Goal: Task Accomplishment & Management: Use online tool/utility

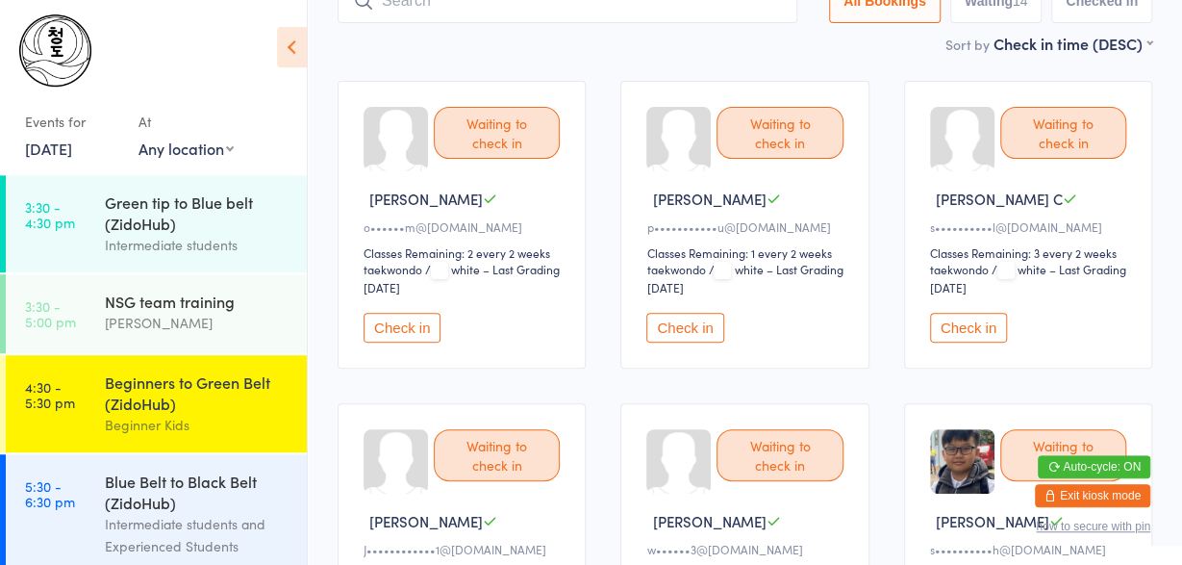
scroll to position [160, 0]
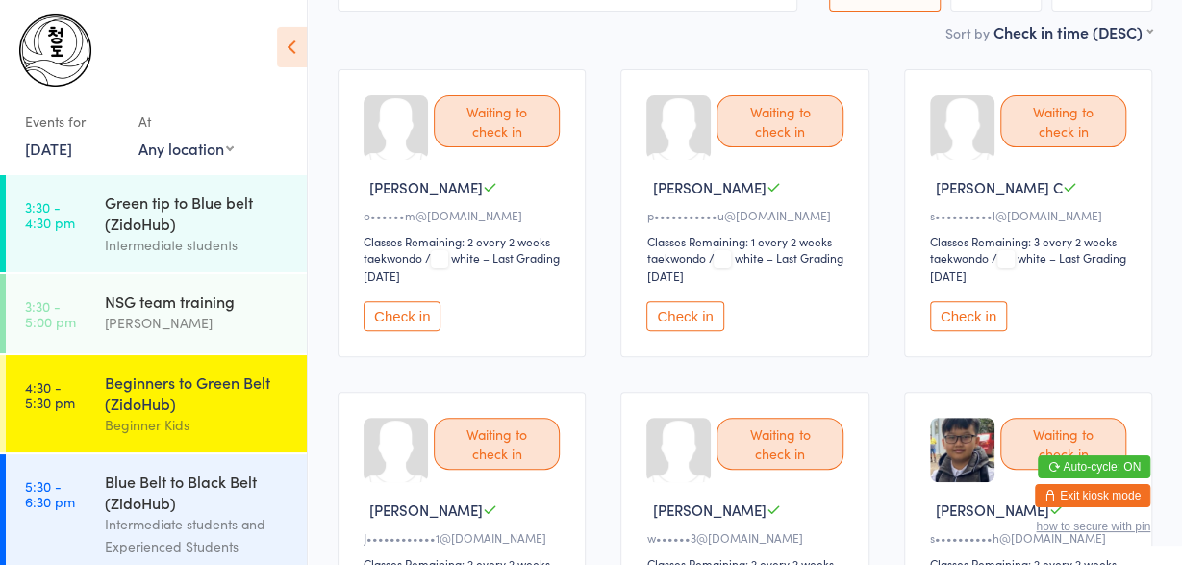
click at [410, 301] on button "Check in" at bounding box center [402, 316] width 77 height 30
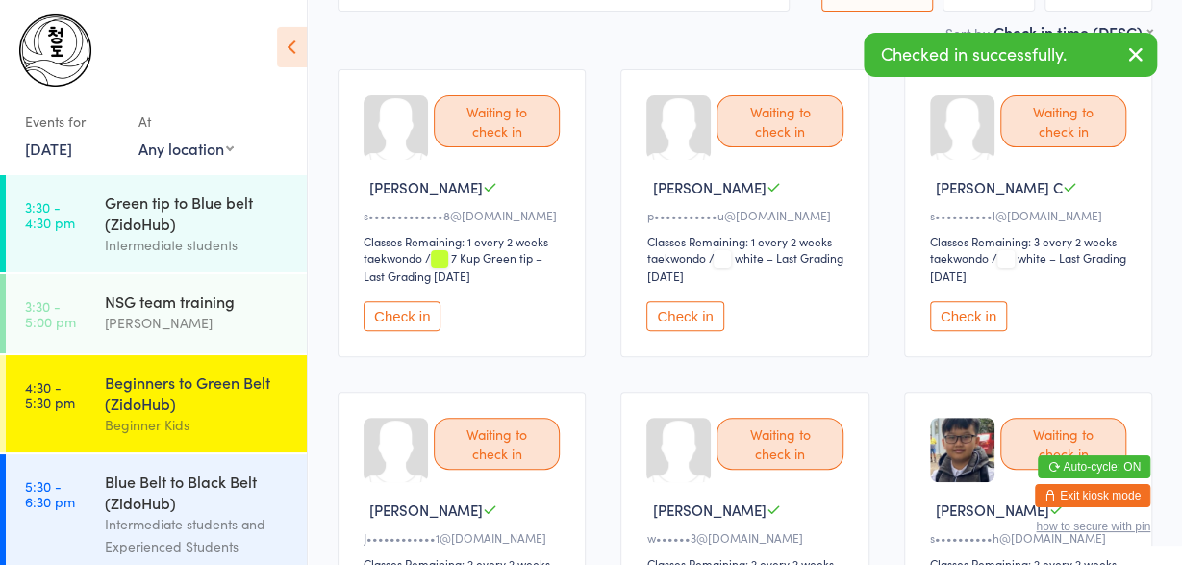
click at [968, 316] on button "Check in" at bounding box center [968, 316] width 77 height 30
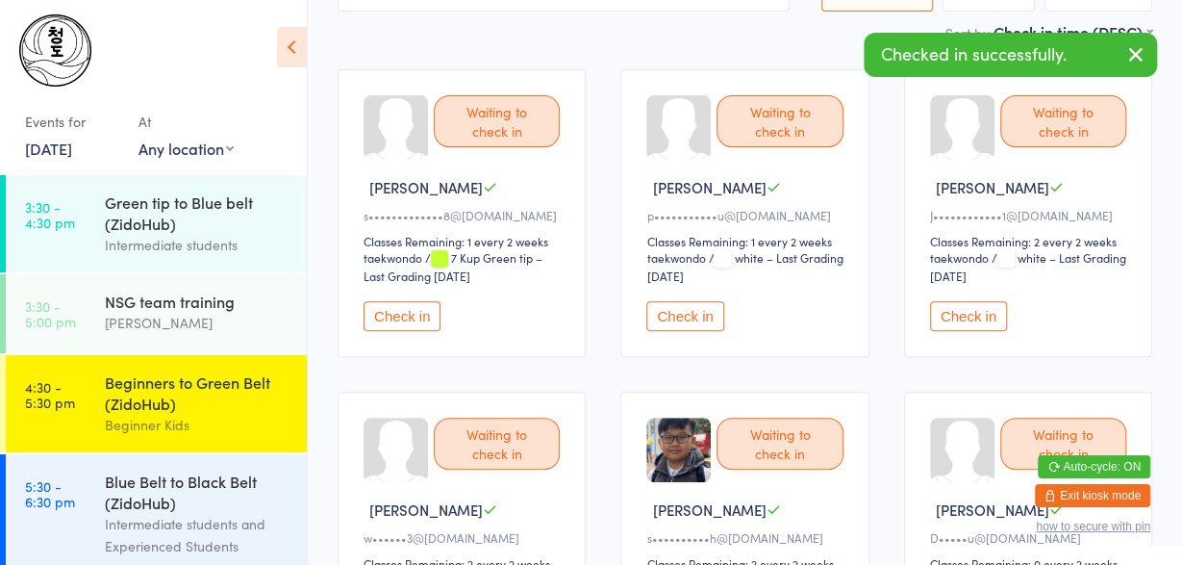
click at [380, 326] on button "Check in" at bounding box center [402, 316] width 77 height 30
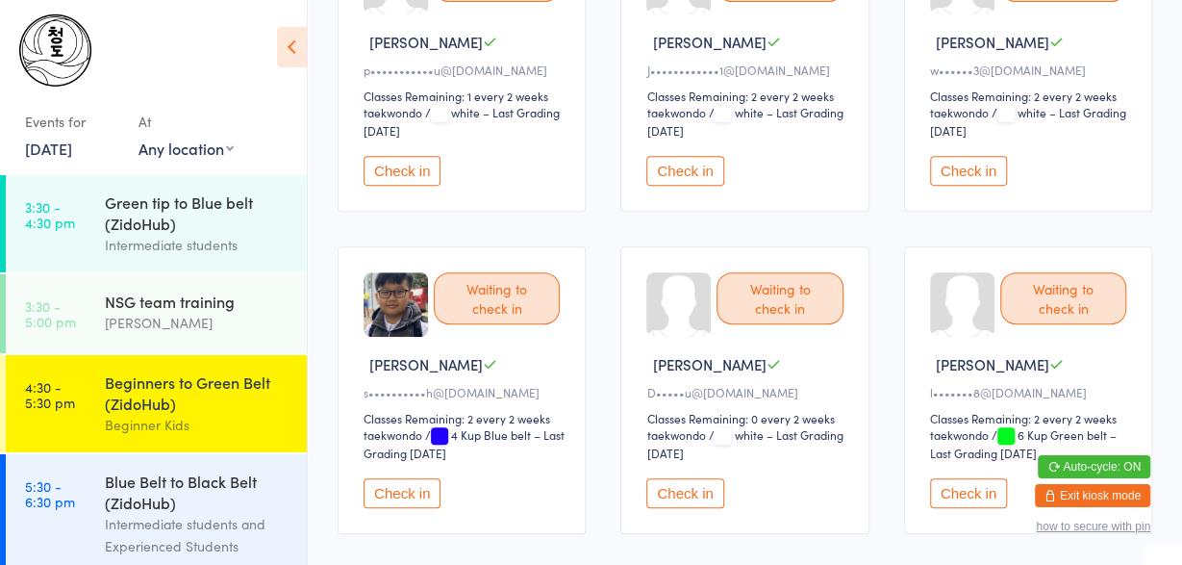
scroll to position [475, 0]
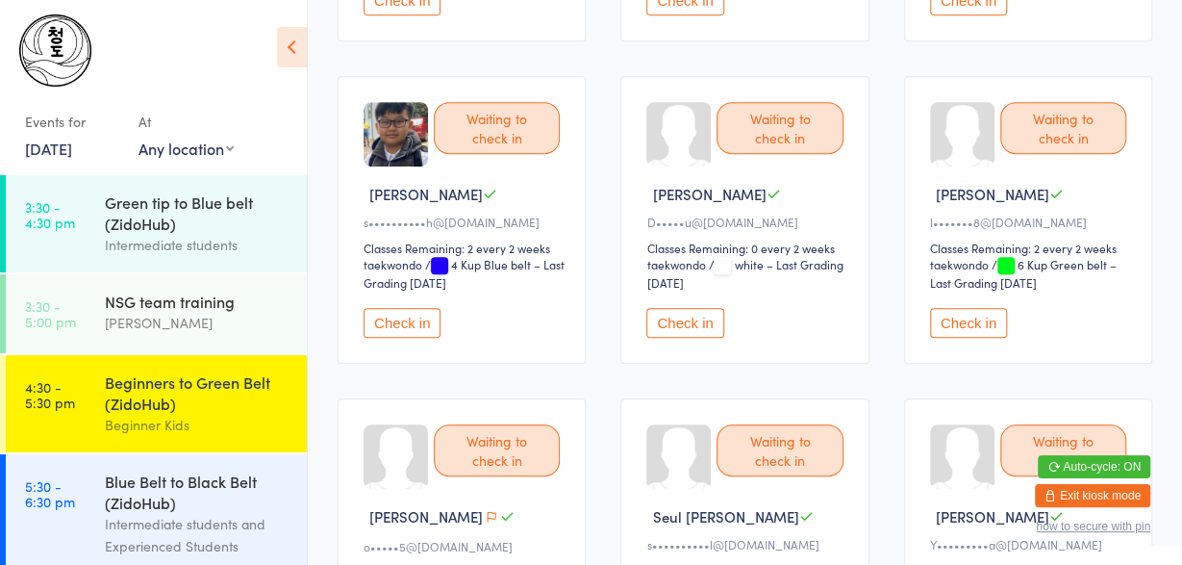
click at [674, 325] on button "Check in" at bounding box center [684, 323] width 77 height 30
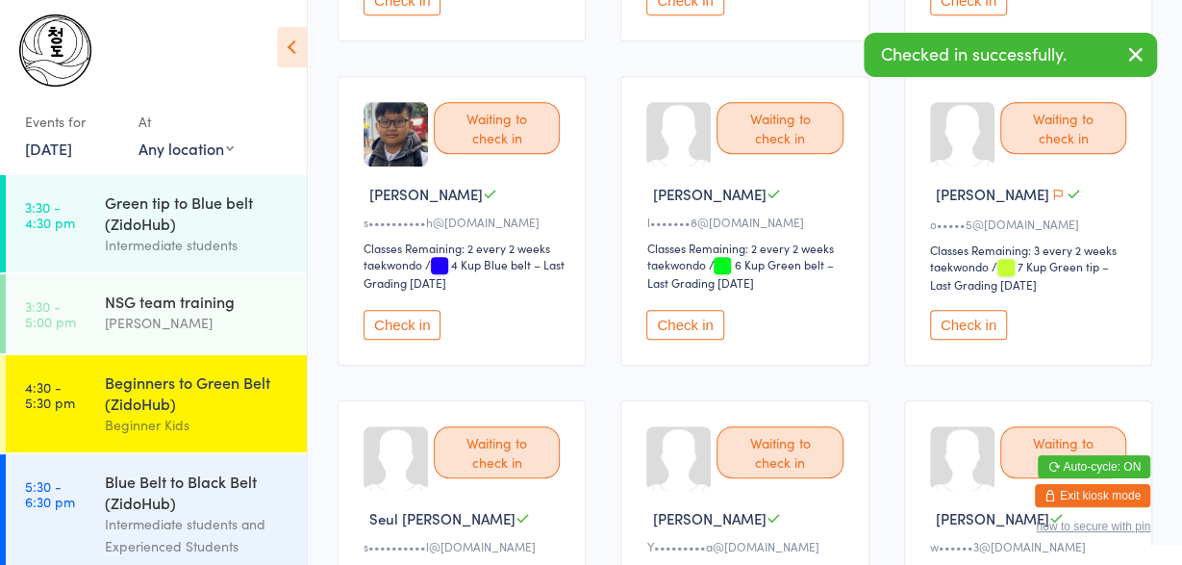
click at [674, 325] on button "Check in" at bounding box center [684, 325] width 77 height 30
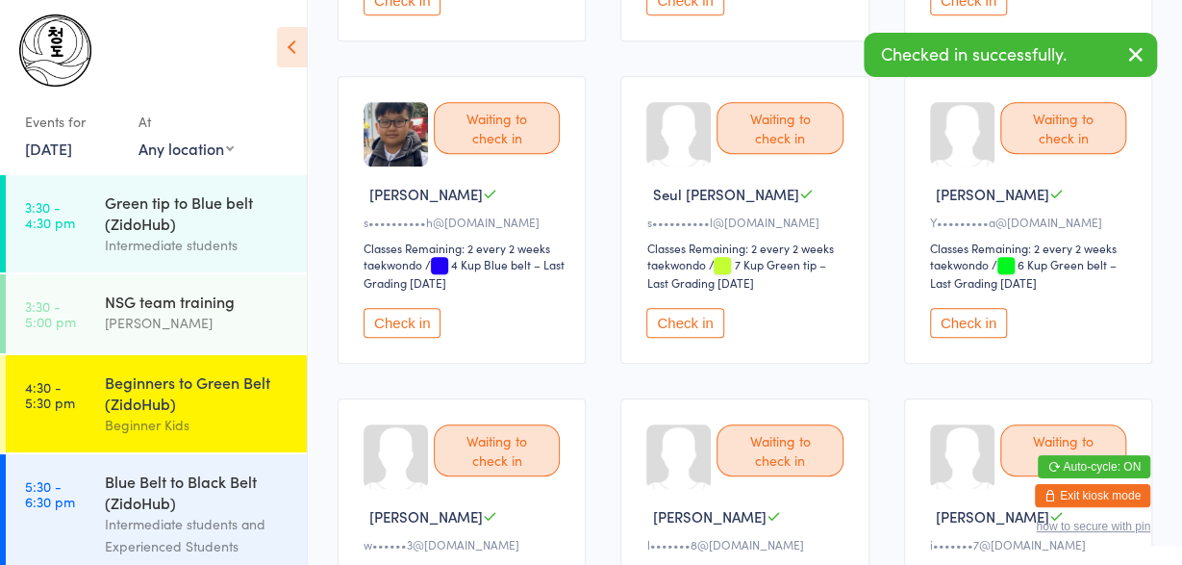
click at [674, 325] on button "Check in" at bounding box center [684, 323] width 77 height 30
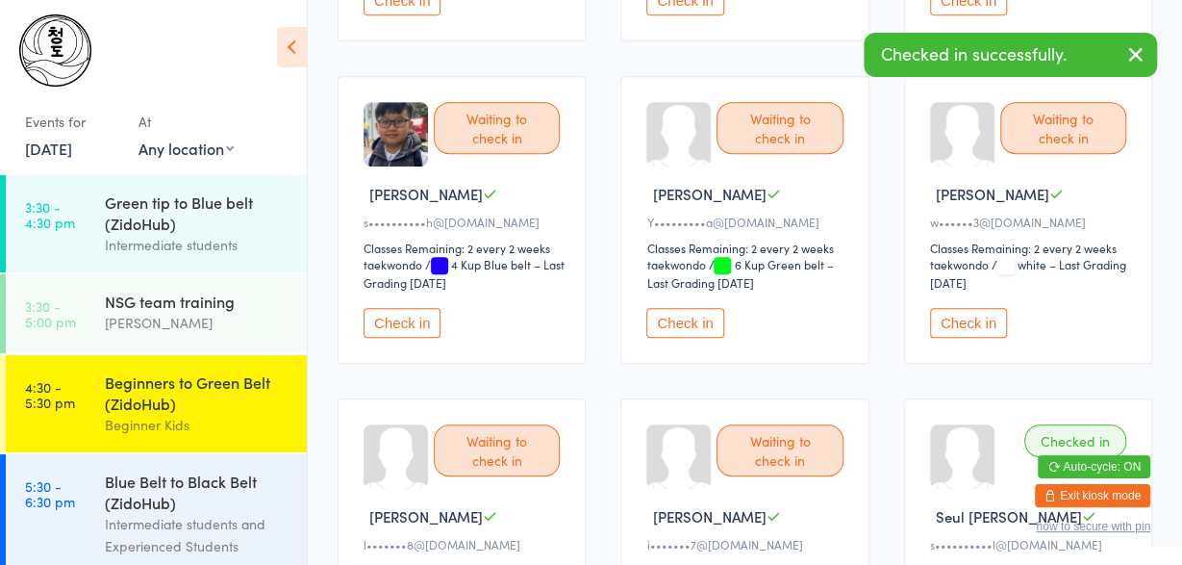
click at [674, 325] on button "Check in" at bounding box center [684, 323] width 77 height 30
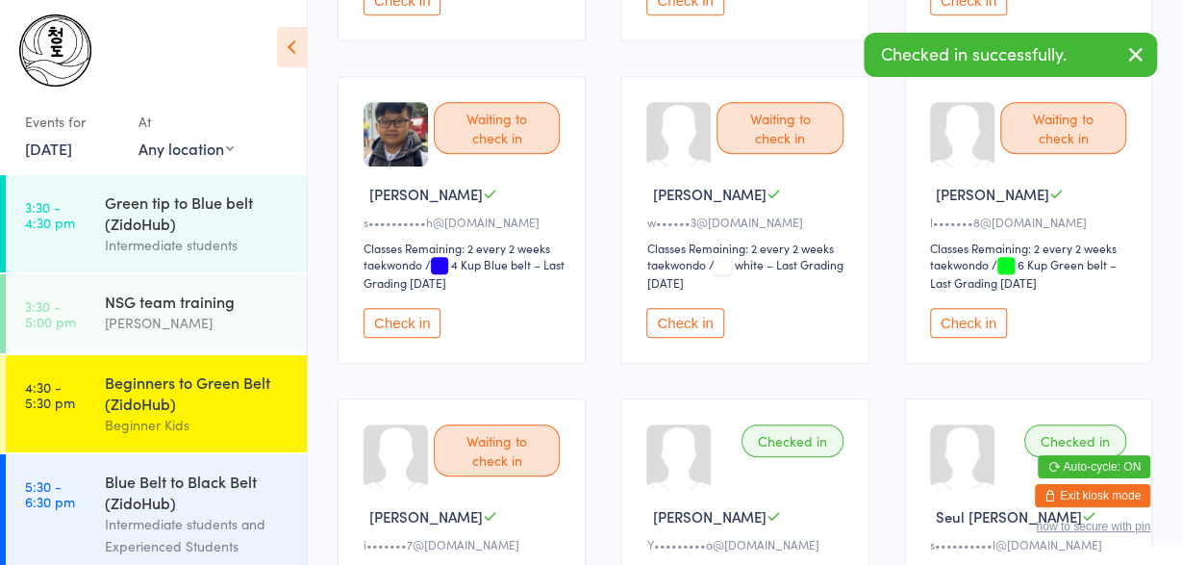
click at [674, 325] on button "Check in" at bounding box center [684, 323] width 77 height 30
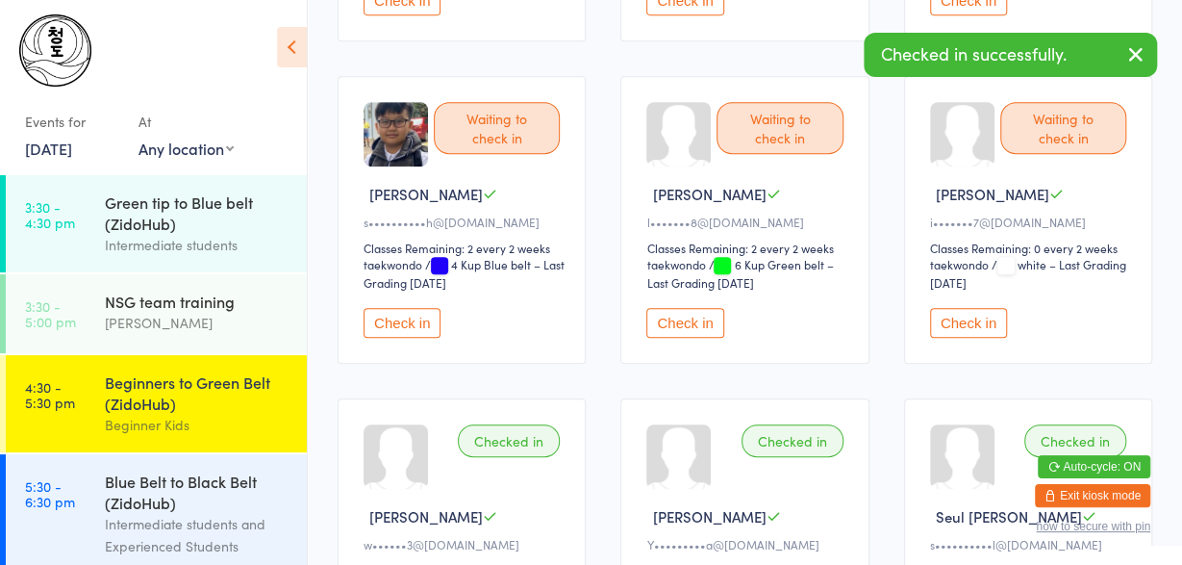
click at [674, 325] on button "Check in" at bounding box center [684, 323] width 77 height 30
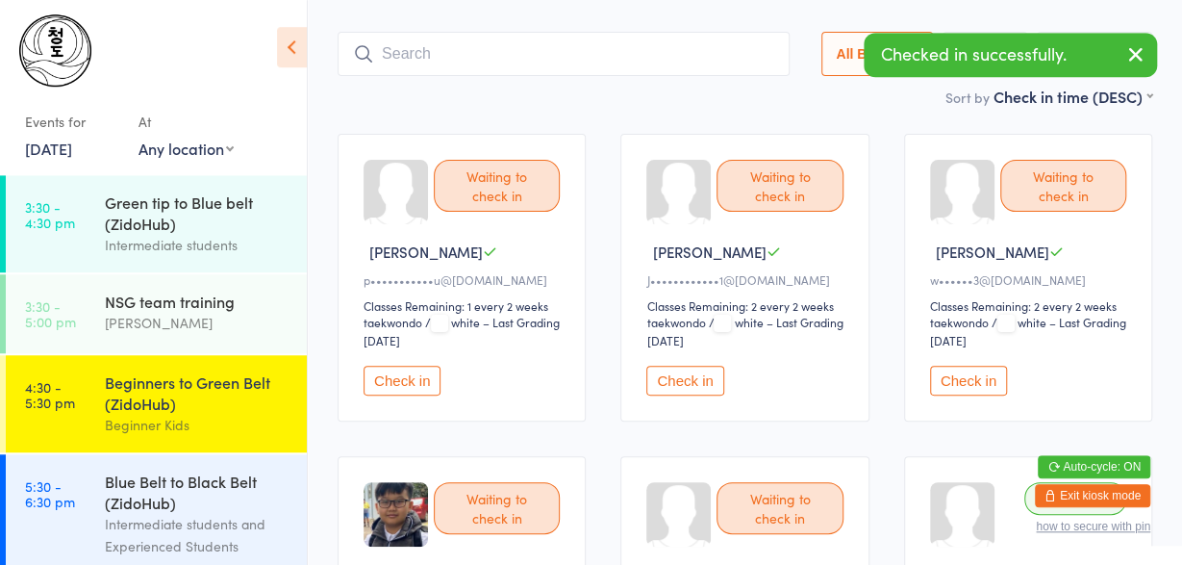
scroll to position [0, 0]
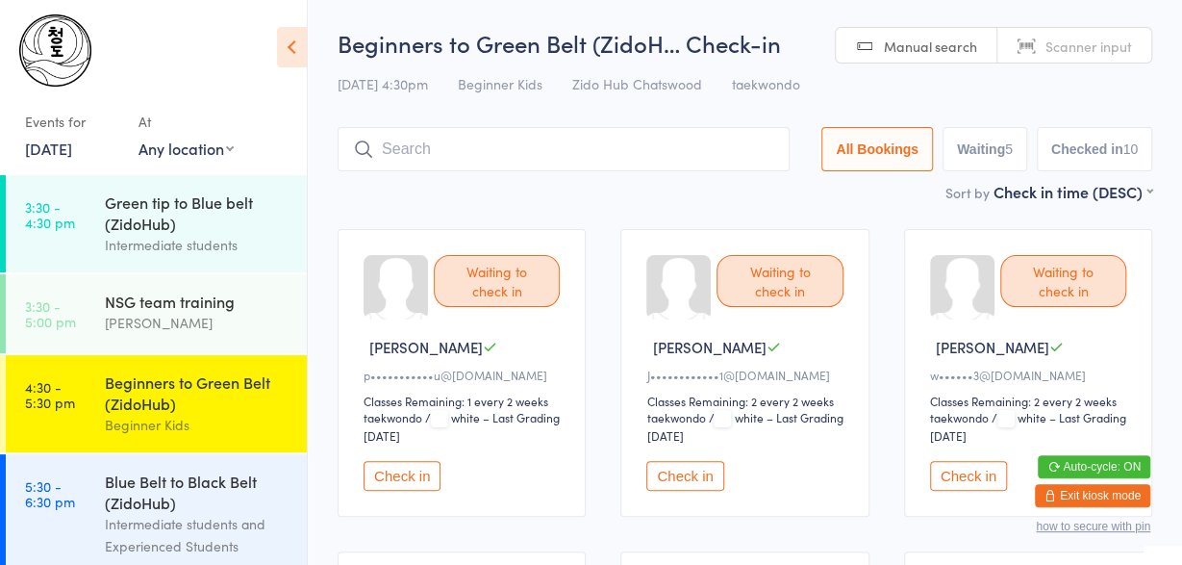
click at [511, 147] on input "search" at bounding box center [564, 149] width 452 height 44
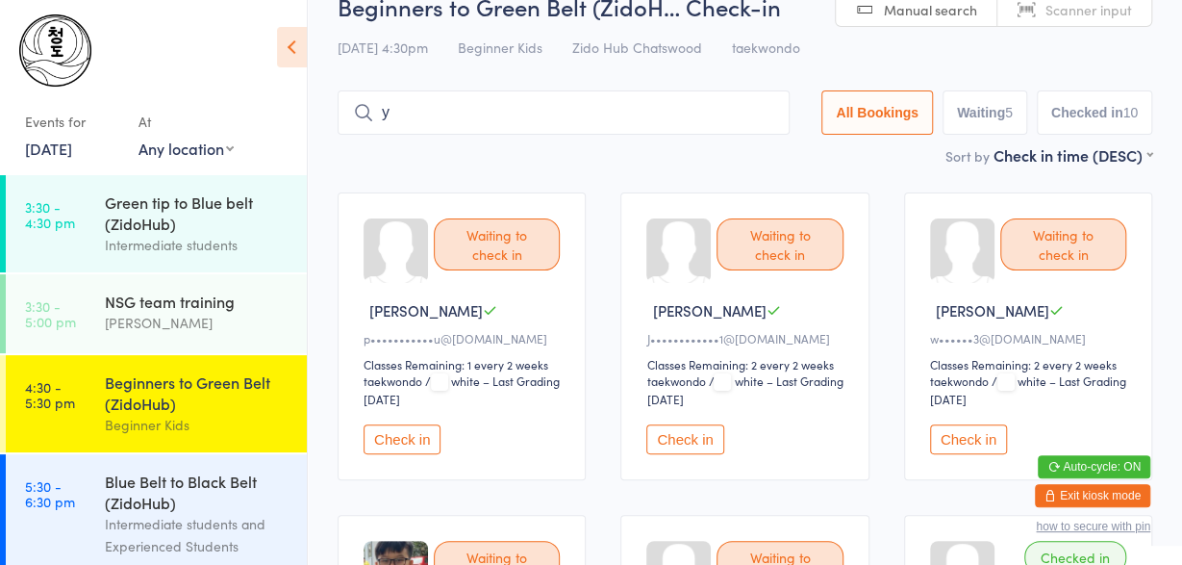
scroll to position [68, 0]
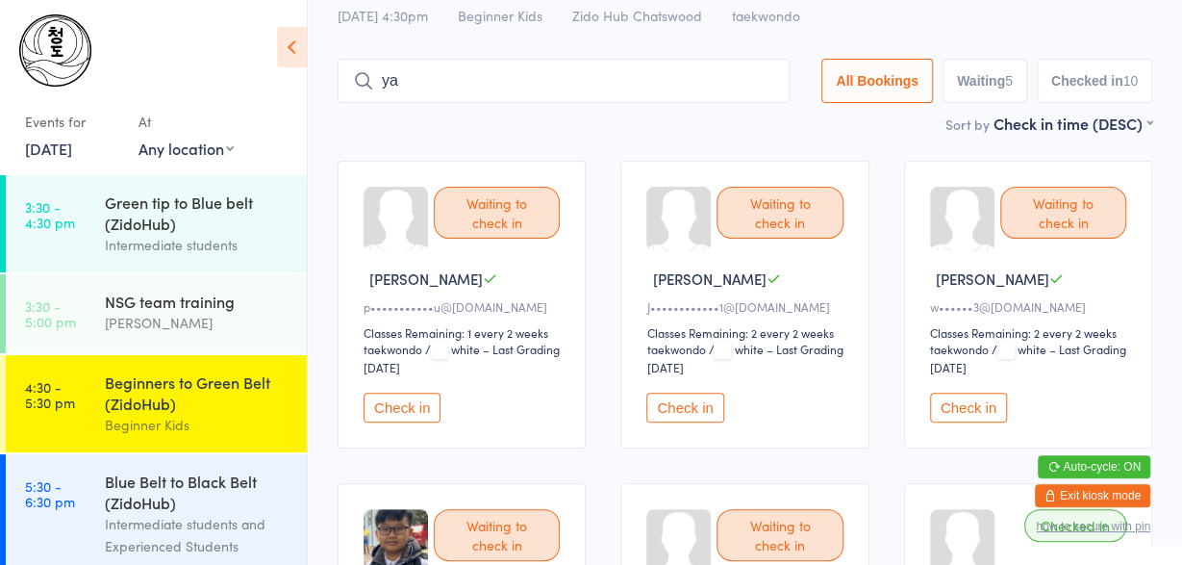
type input "y"
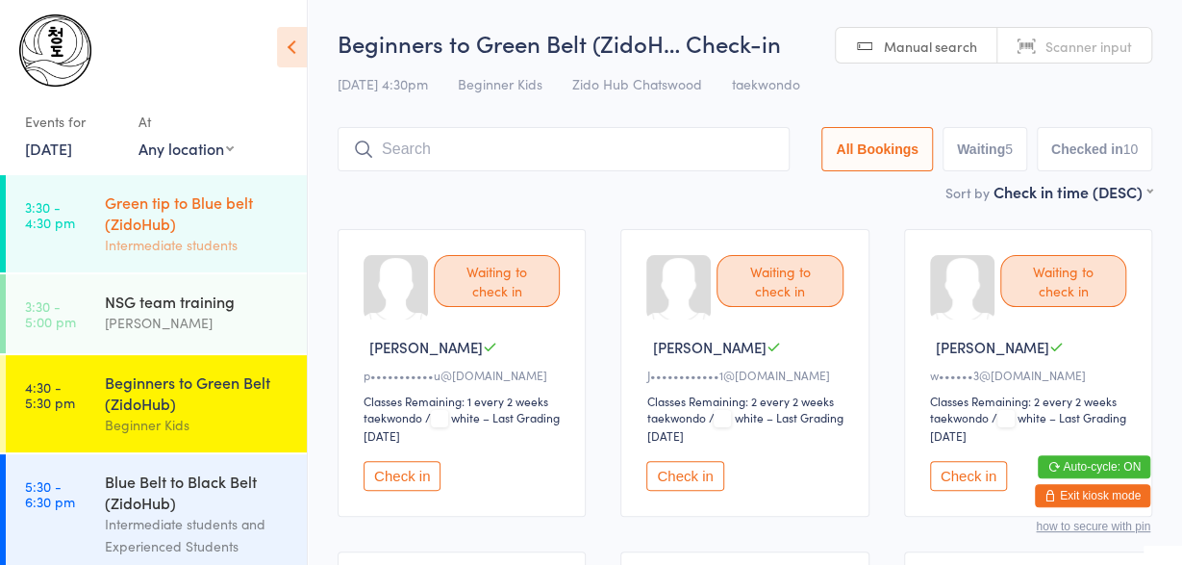
click at [111, 191] on div "Green tip to Blue belt (ZidoHub)" at bounding box center [198, 212] width 186 height 42
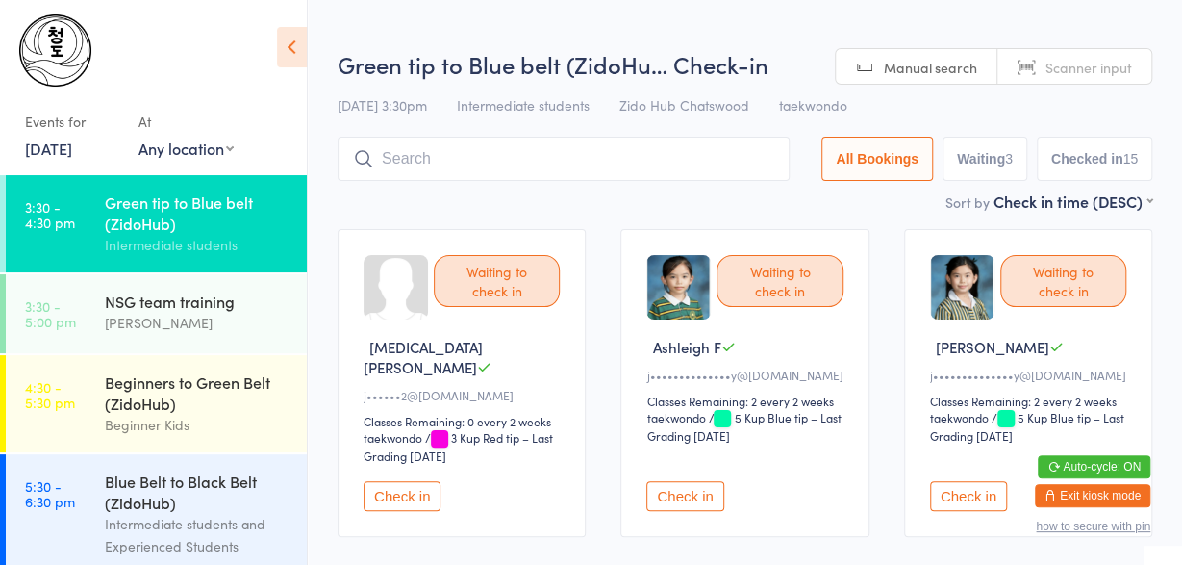
drag, startPoint x: 386, startPoint y: 495, endPoint x: 403, endPoint y: 480, distance: 23.2
click at [403, 480] on div "Waiting to check in [PERSON_NAME] E j••••••2@[DOMAIN_NAME] Classes Remaining: 0…" at bounding box center [462, 383] width 248 height 308
click at [403, 481] on button "Check in" at bounding box center [402, 496] width 77 height 30
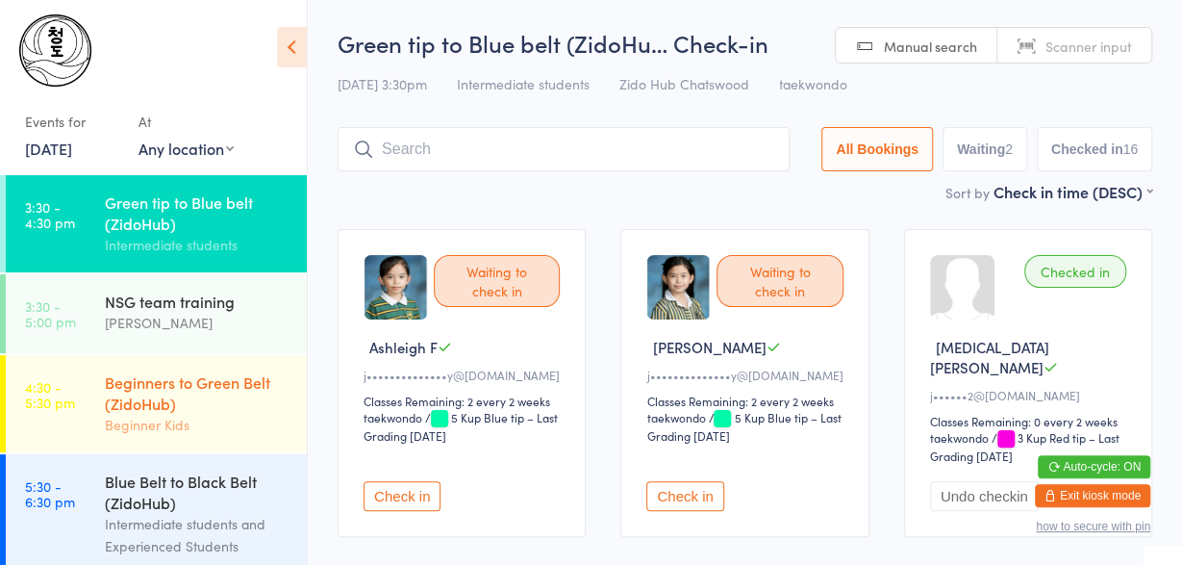
click at [207, 397] on div "Beginners to Green Belt (ZidoHub)" at bounding box center [198, 392] width 186 height 42
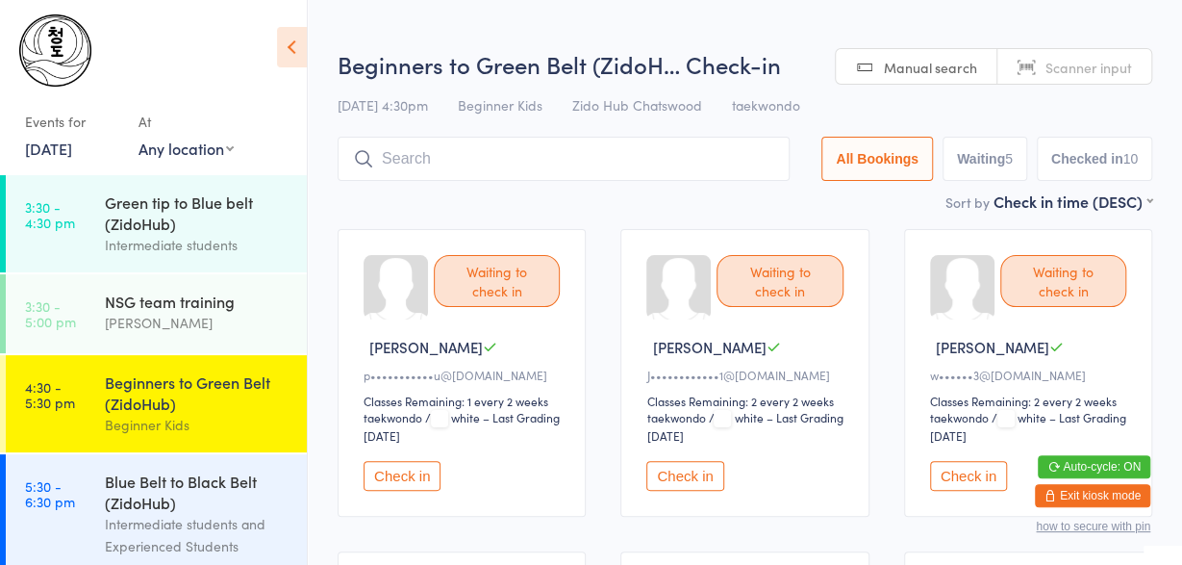
click at [421, 146] on input "search" at bounding box center [564, 159] width 452 height 44
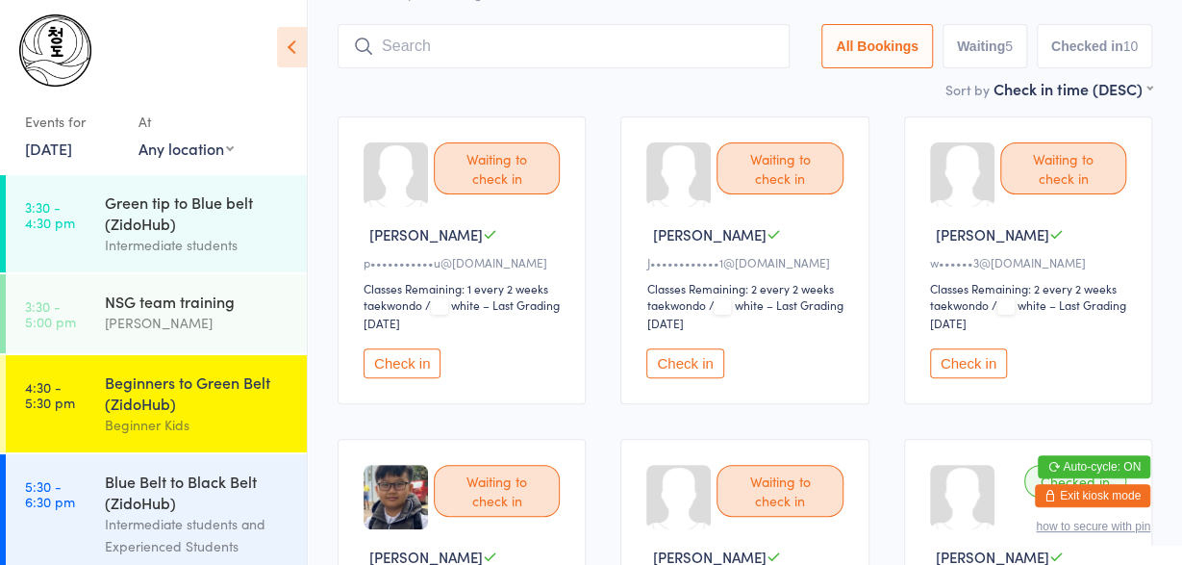
scroll to position [137, 0]
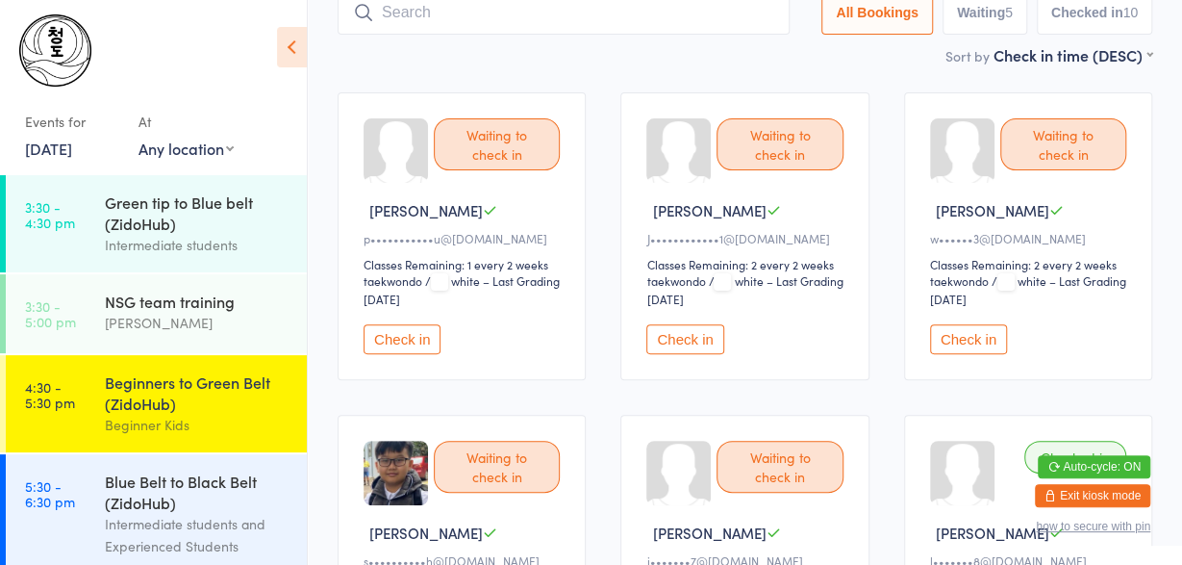
click at [969, 331] on button "Check in" at bounding box center [968, 339] width 77 height 30
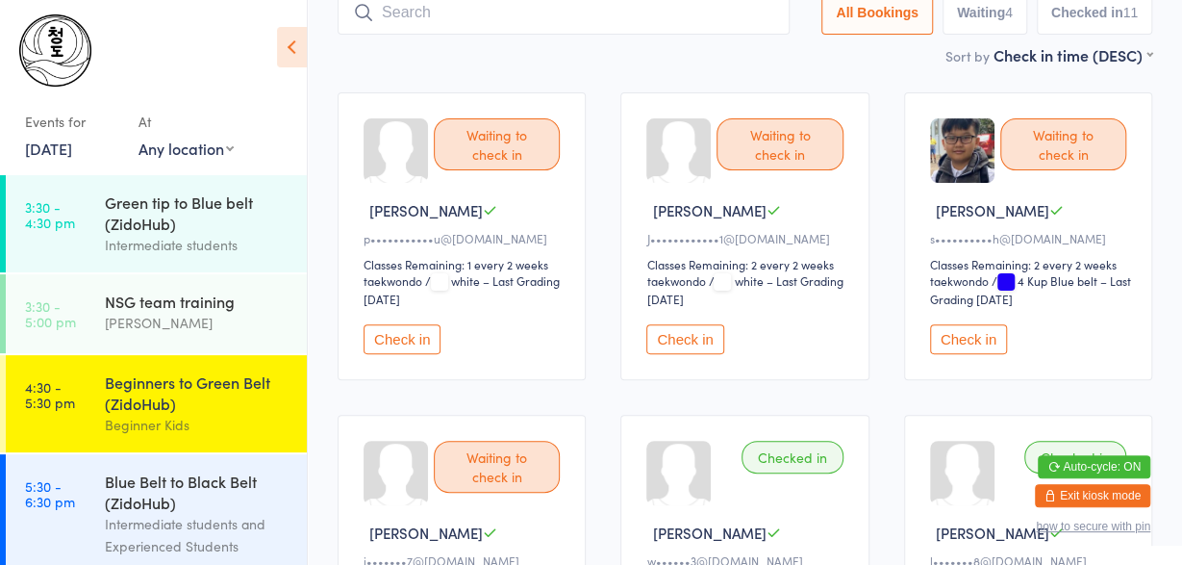
click at [688, 340] on button "Check in" at bounding box center [684, 339] width 77 height 30
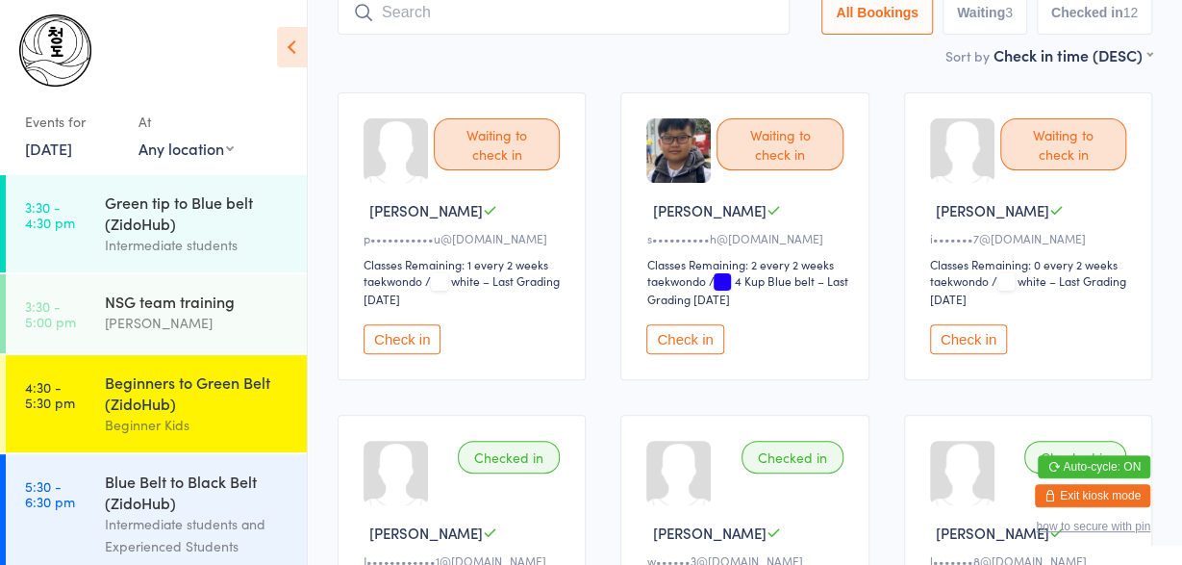
click at [416, 333] on button "Check in" at bounding box center [402, 339] width 77 height 30
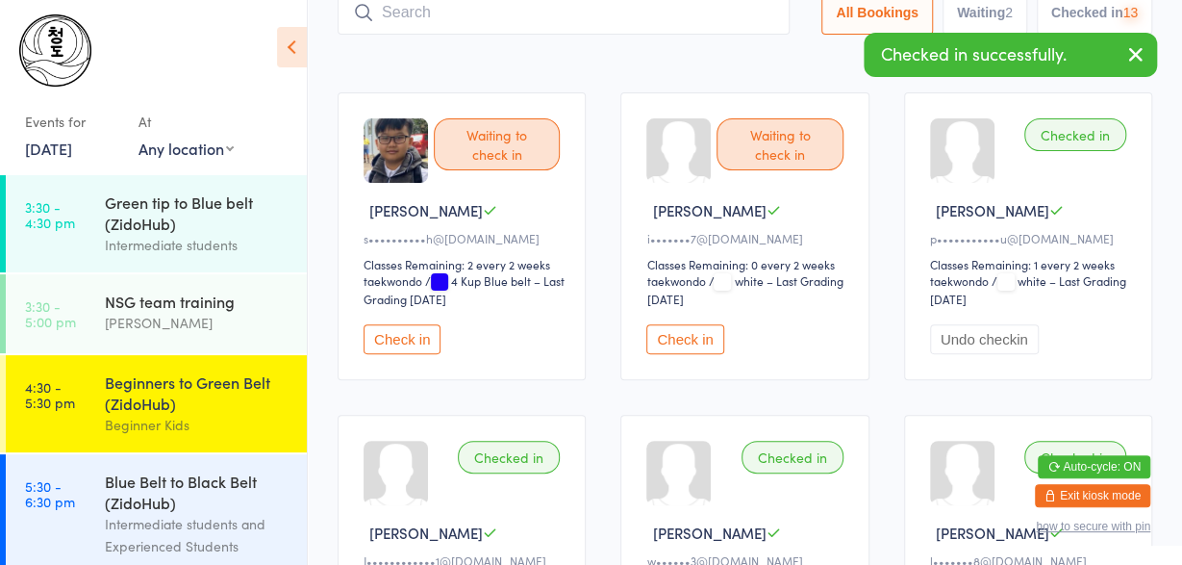
scroll to position [0, 0]
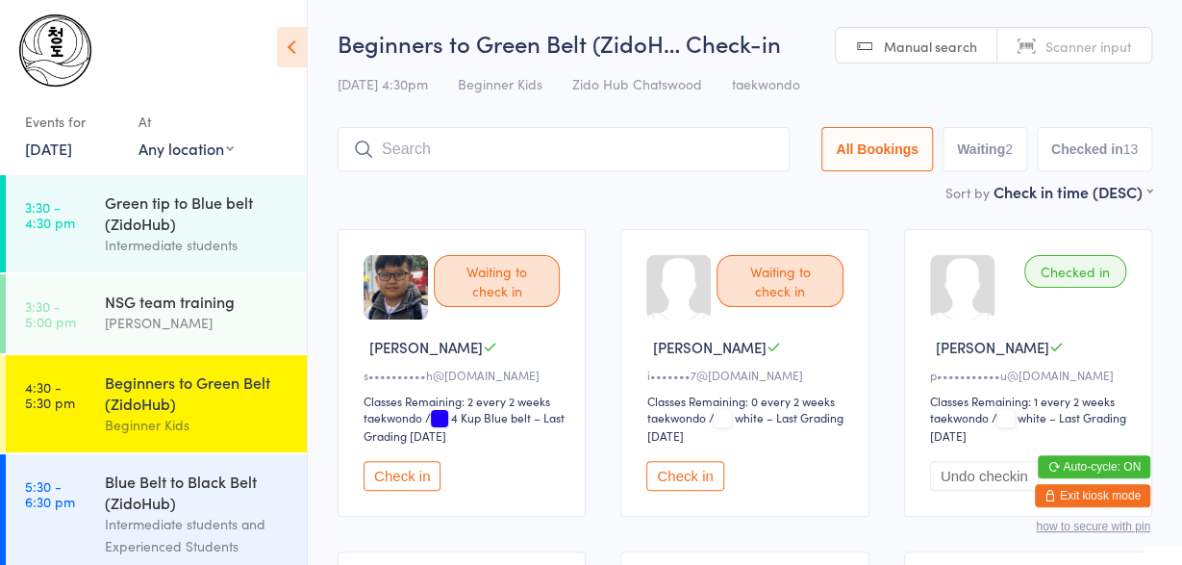
click at [667, 468] on button "Check in" at bounding box center [684, 476] width 77 height 30
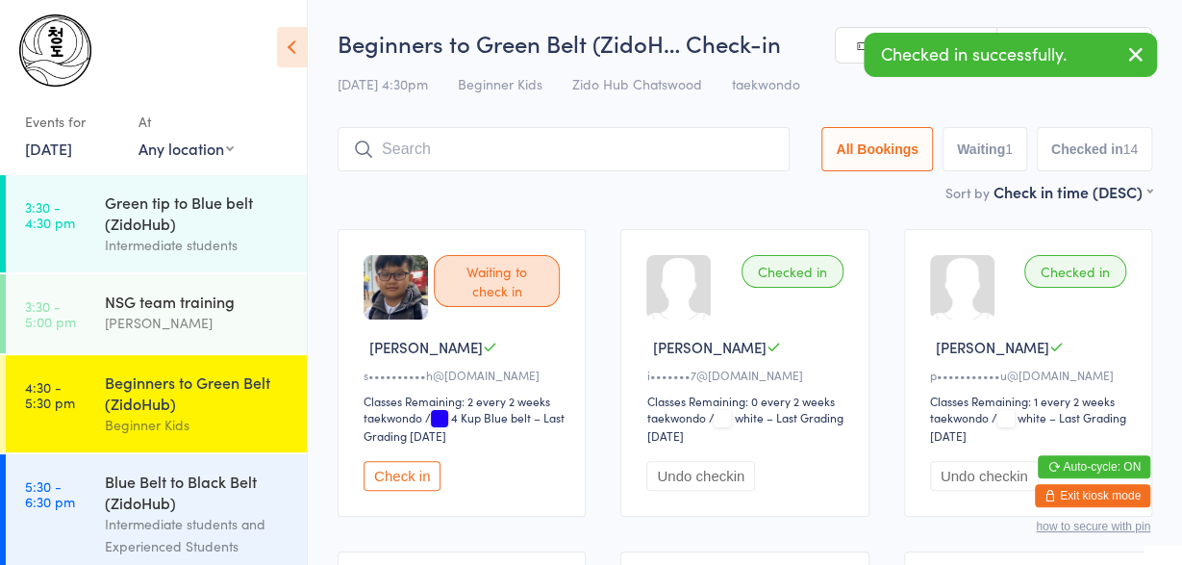
click at [593, 139] on input "search" at bounding box center [564, 149] width 452 height 44
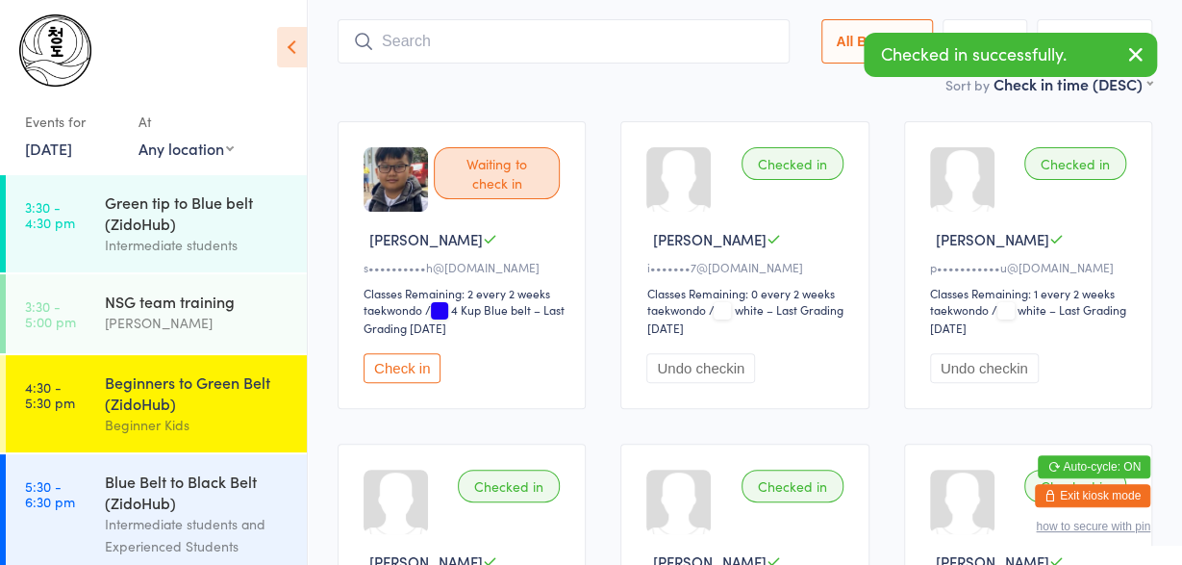
scroll to position [128, 0]
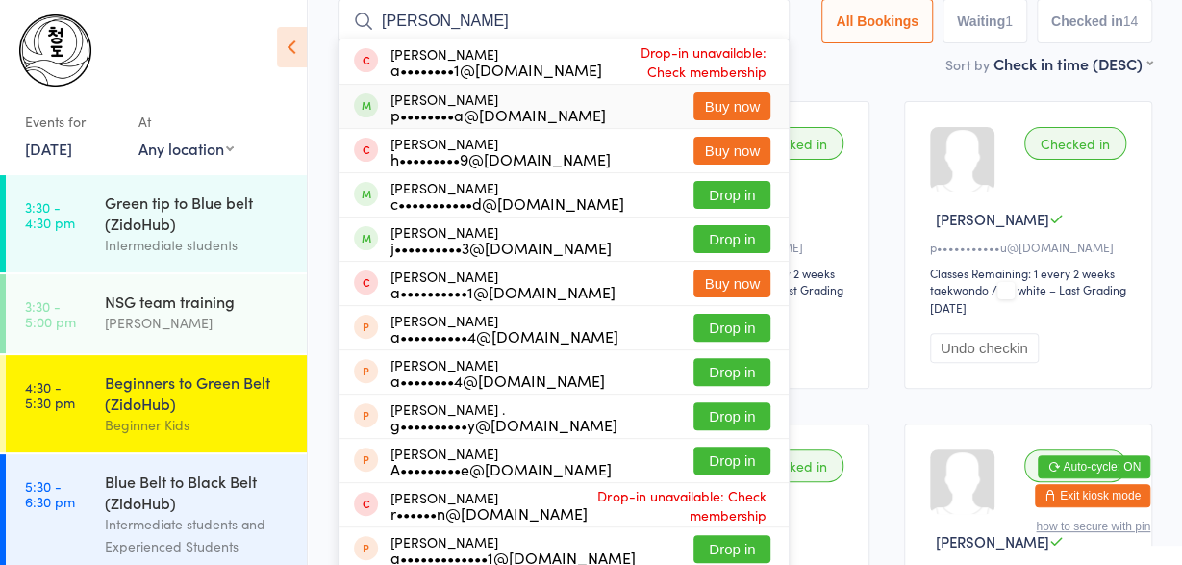
type input "[PERSON_NAME]"
click at [542, 114] on div "p••••••••a@[DOMAIN_NAME]" at bounding box center [498, 114] width 215 height 15
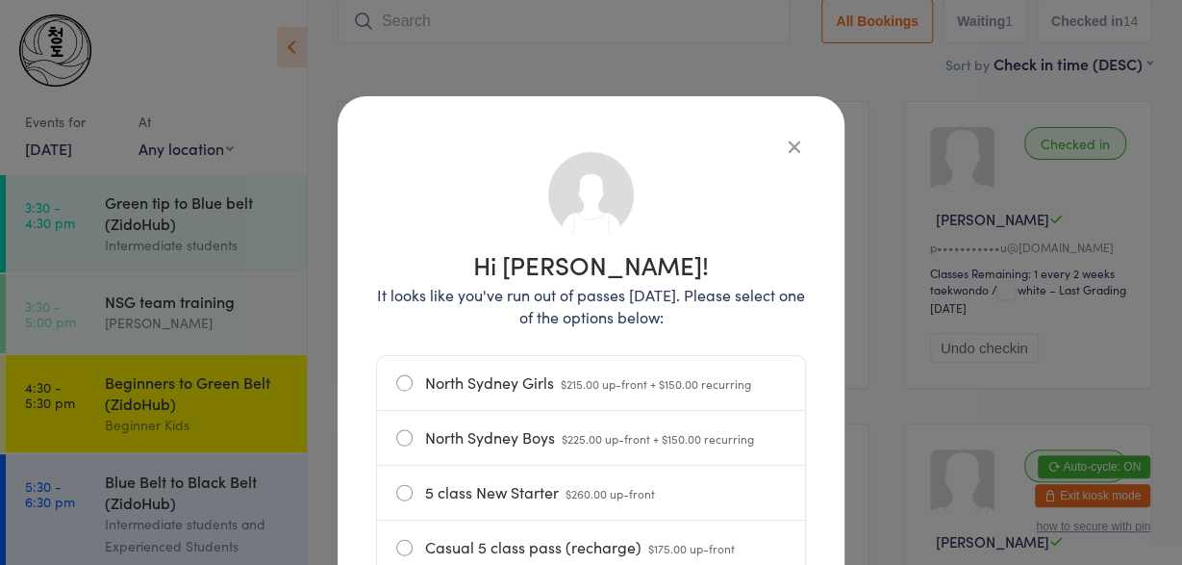
click at [781, 146] on div "Hi [PERSON_NAME]! It looks like you've run out of passes [DATE]. Please select …" at bounding box center [591, 559] width 430 height 849
click at [787, 146] on icon "button" at bounding box center [794, 146] width 21 height 21
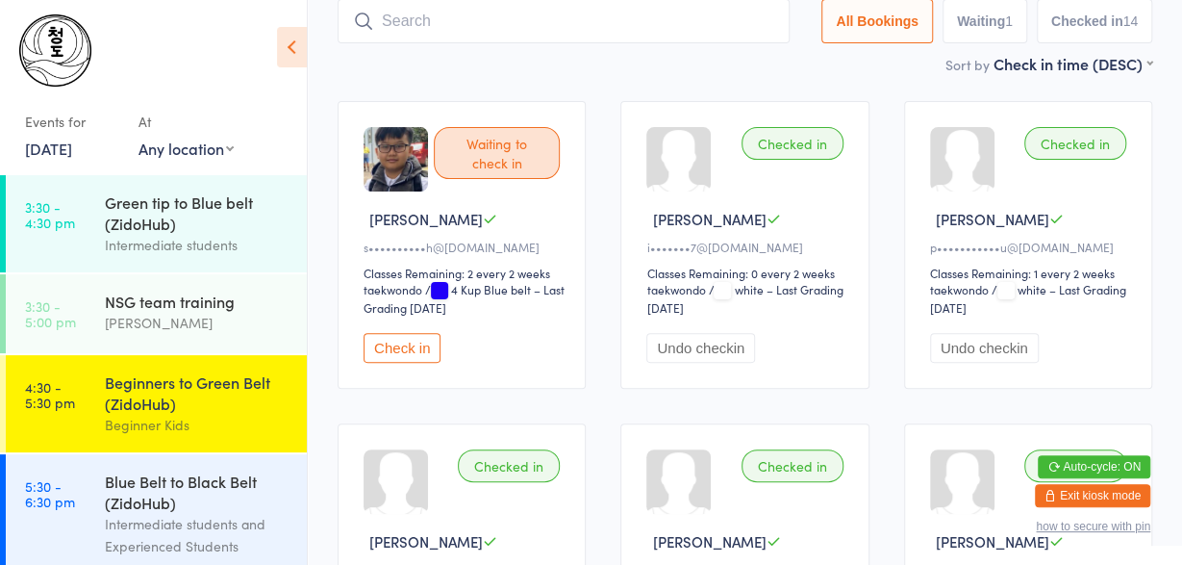
scroll to position [0, 0]
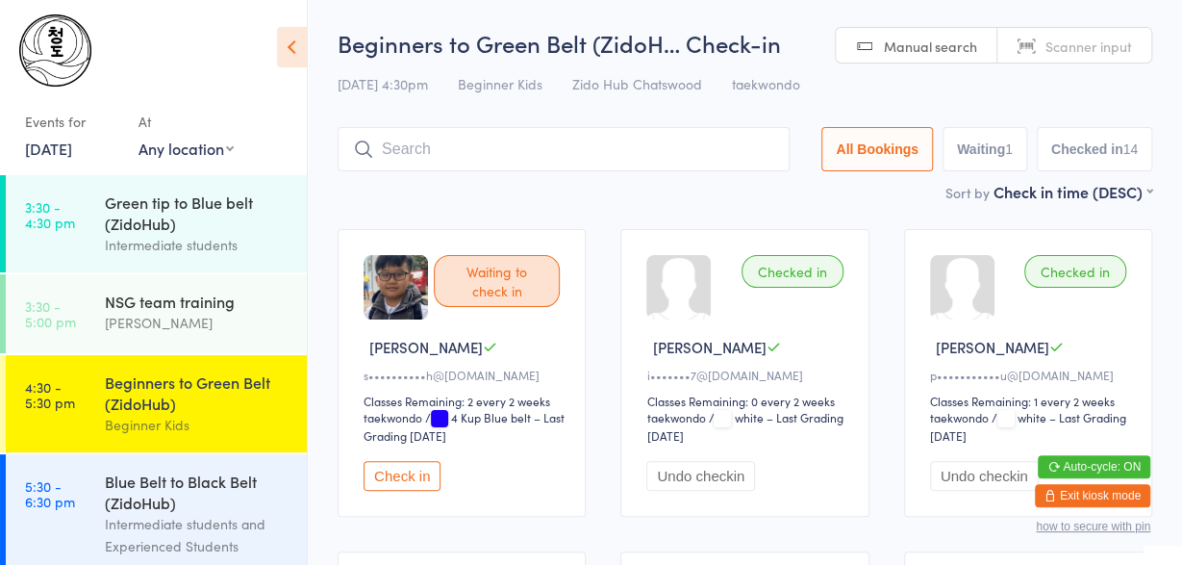
click at [628, 147] on input "search" at bounding box center [564, 149] width 452 height 44
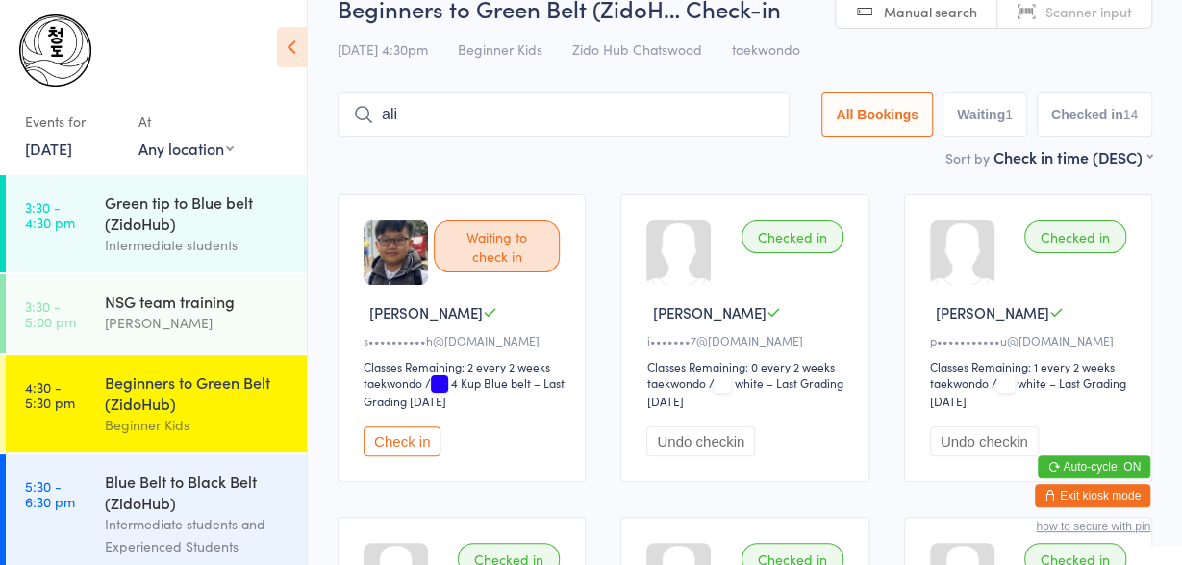
scroll to position [66, 0]
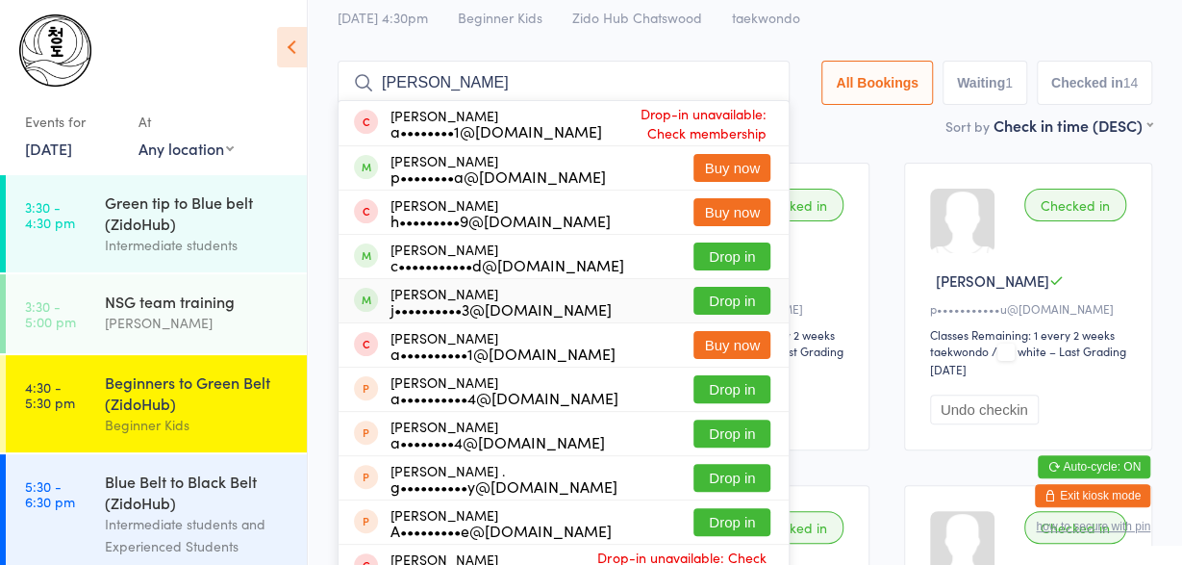
type input "[PERSON_NAME]"
click at [452, 287] on div "[PERSON_NAME] j••••••••••3@[DOMAIN_NAME]" at bounding box center [501, 301] width 221 height 31
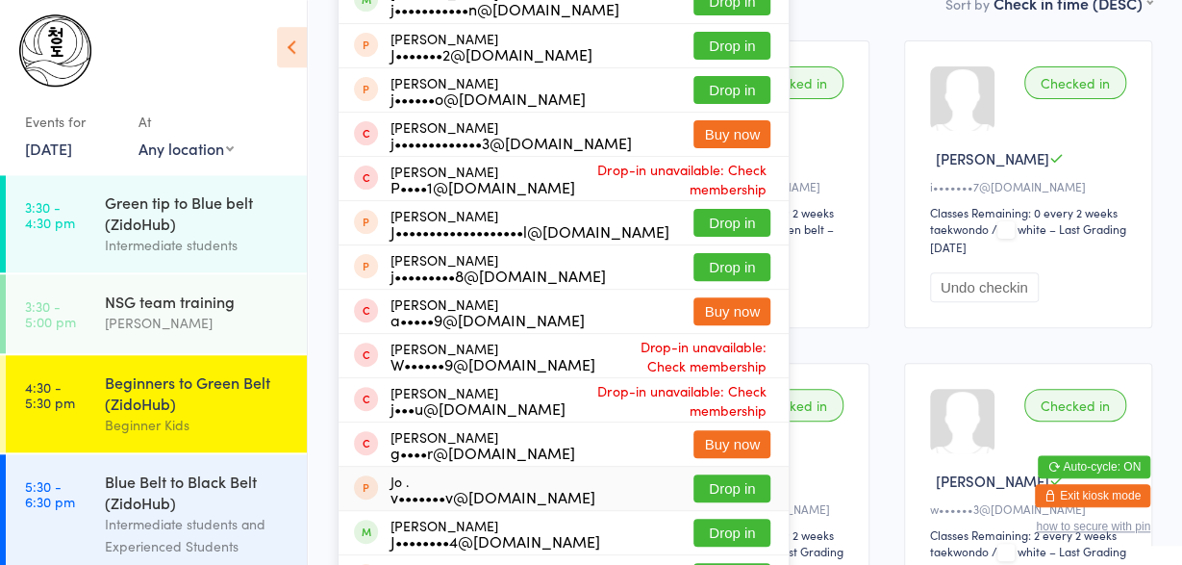
scroll to position [0, 0]
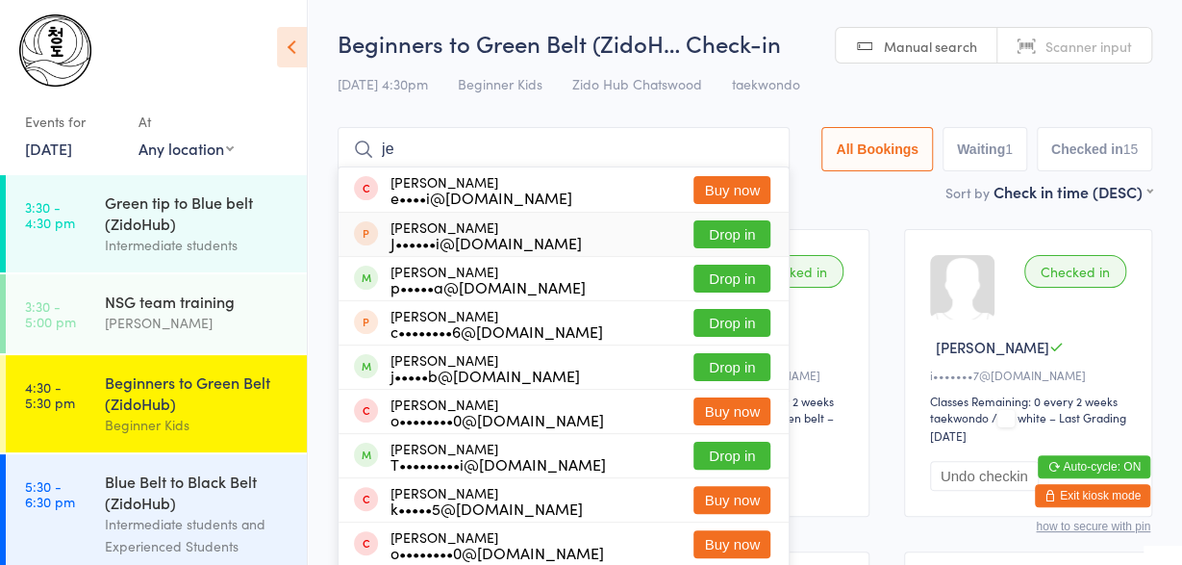
type input "j"
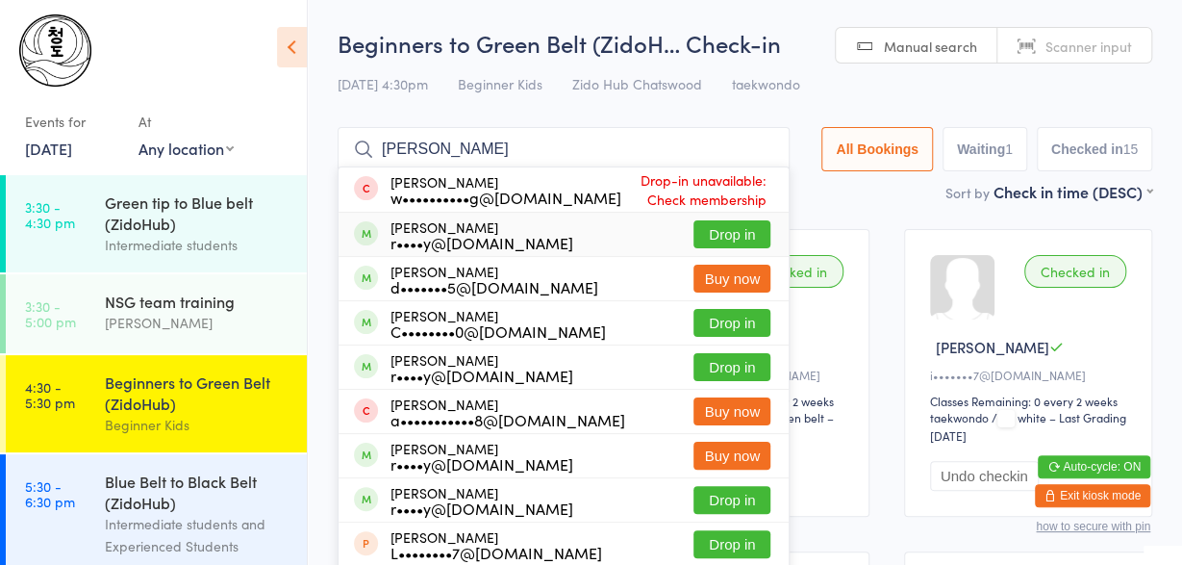
type input "[PERSON_NAME]"
click at [439, 238] on div "r••••y@[DOMAIN_NAME]" at bounding box center [482, 242] width 183 height 15
type input "[PERSON_NAME]"
click at [426, 362] on div "[PERSON_NAME] r••••y@[DOMAIN_NAME]" at bounding box center [482, 367] width 183 height 31
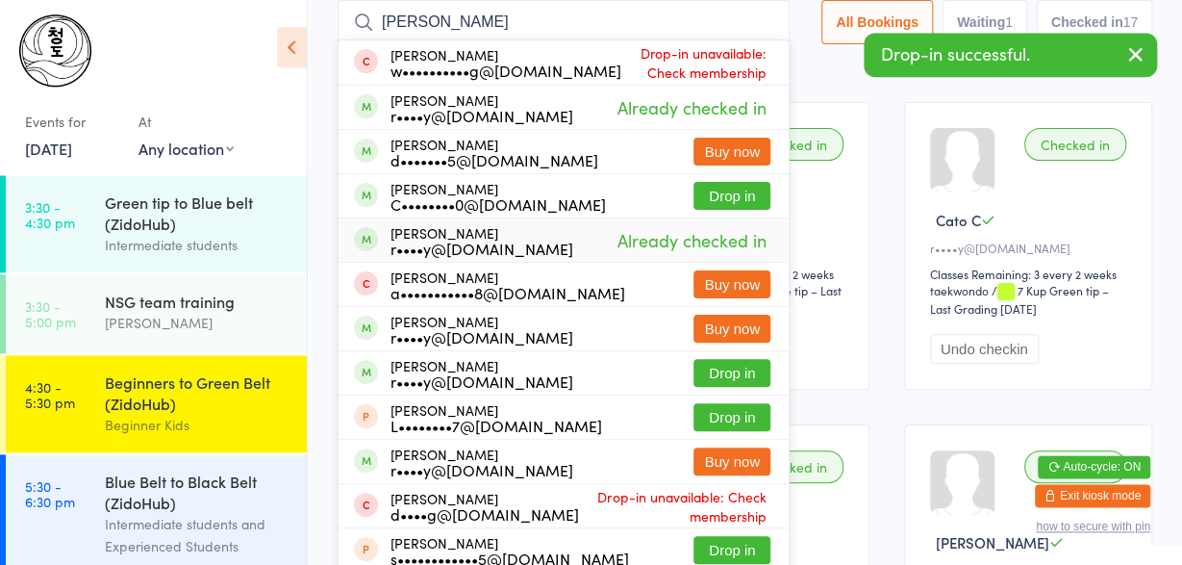
scroll to position [129, 0]
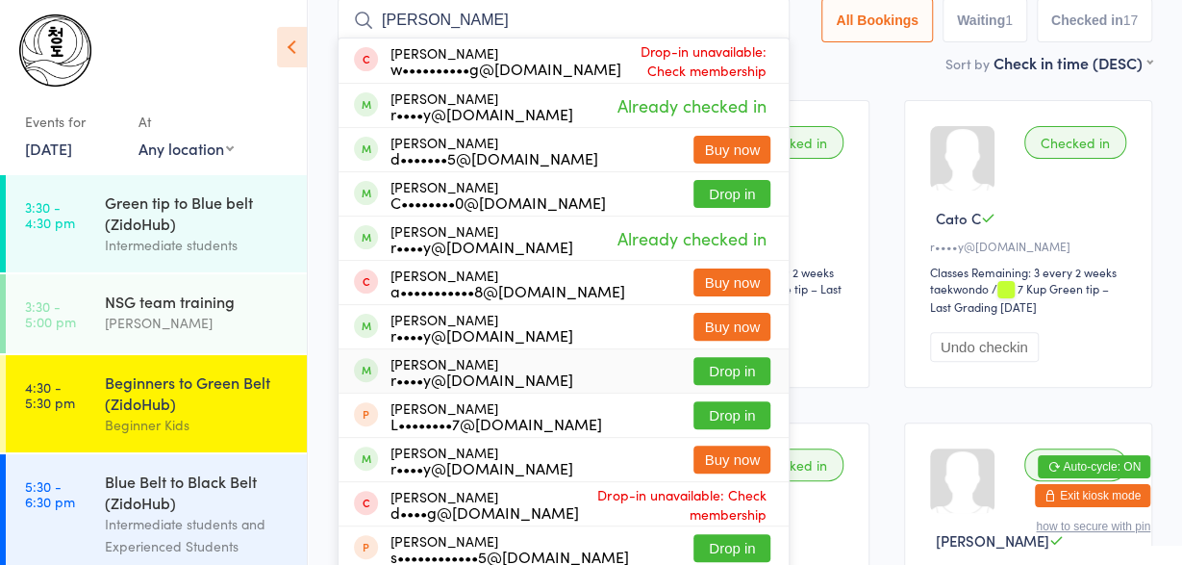
type input "[PERSON_NAME]"
click at [475, 375] on div "r••••y@[DOMAIN_NAME]" at bounding box center [482, 378] width 183 height 15
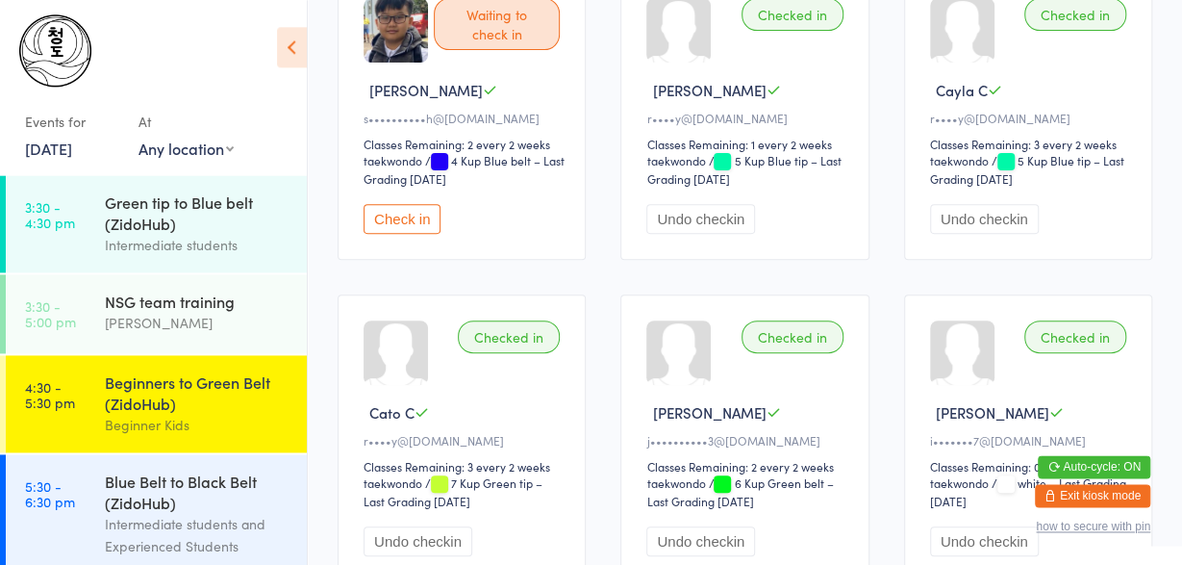
scroll to position [0, 0]
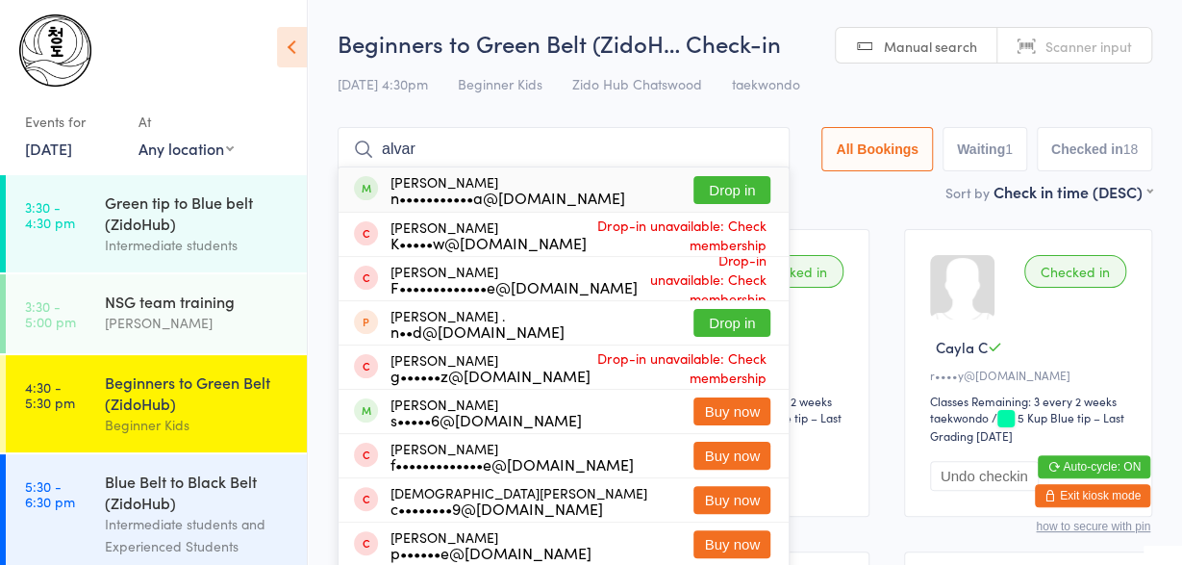
type input "alvar"
click at [571, 185] on div "[PERSON_NAME] n•••••••••••a@[DOMAIN_NAME]" at bounding box center [508, 189] width 235 height 31
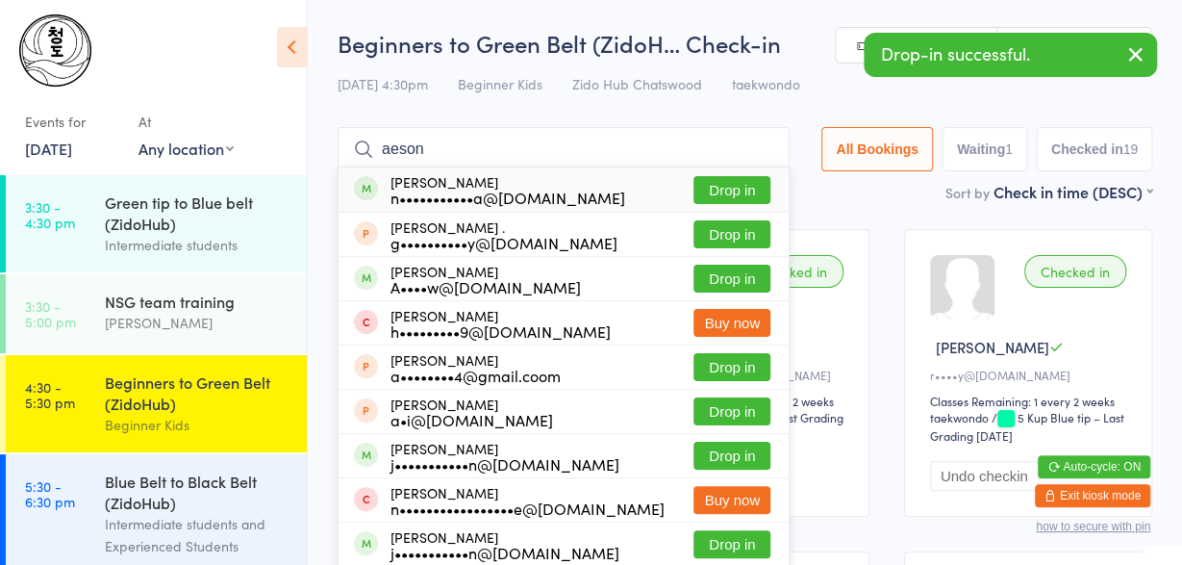
type input "aeson"
click at [456, 190] on div "n•••••••••••a@[DOMAIN_NAME]" at bounding box center [508, 197] width 235 height 15
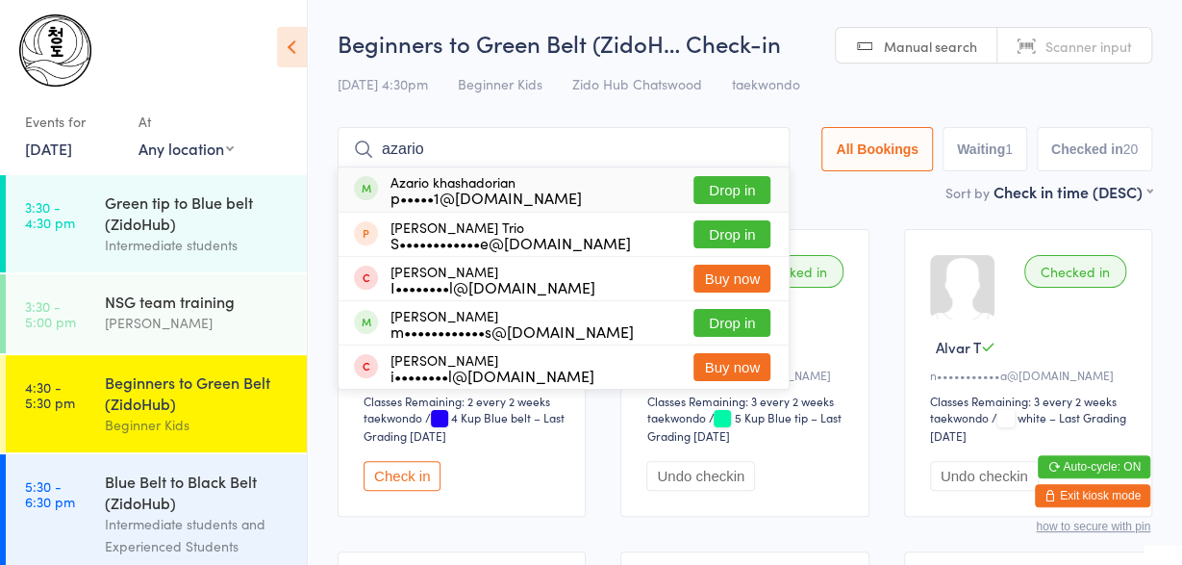
type input "azario"
click at [438, 190] on div "p•••••1@[DOMAIN_NAME]" at bounding box center [486, 197] width 191 height 15
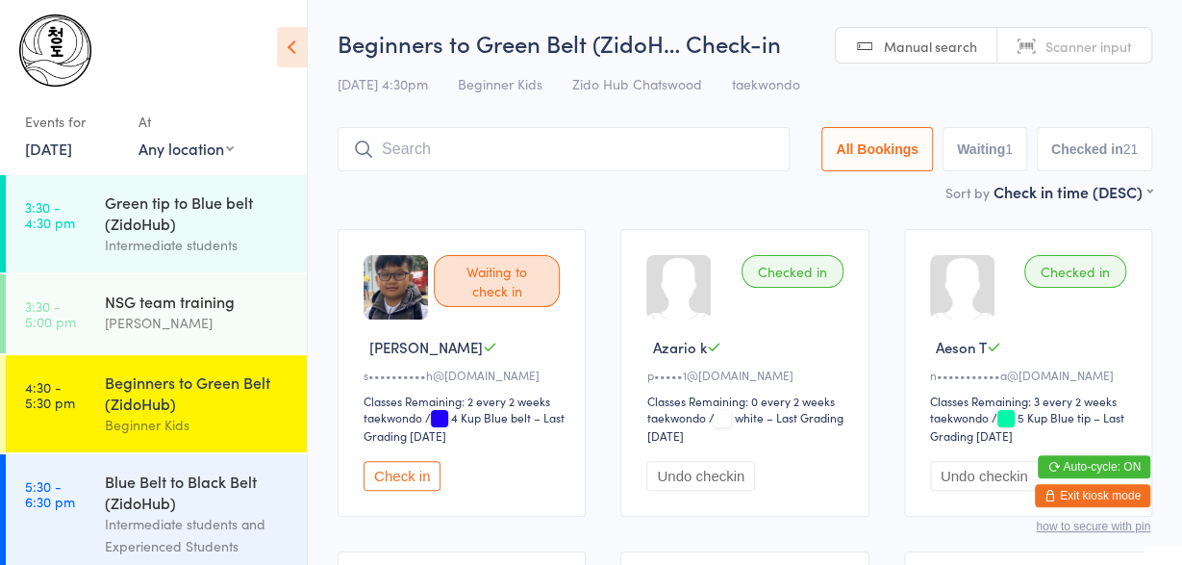
click at [455, 153] on input "search" at bounding box center [564, 149] width 452 height 44
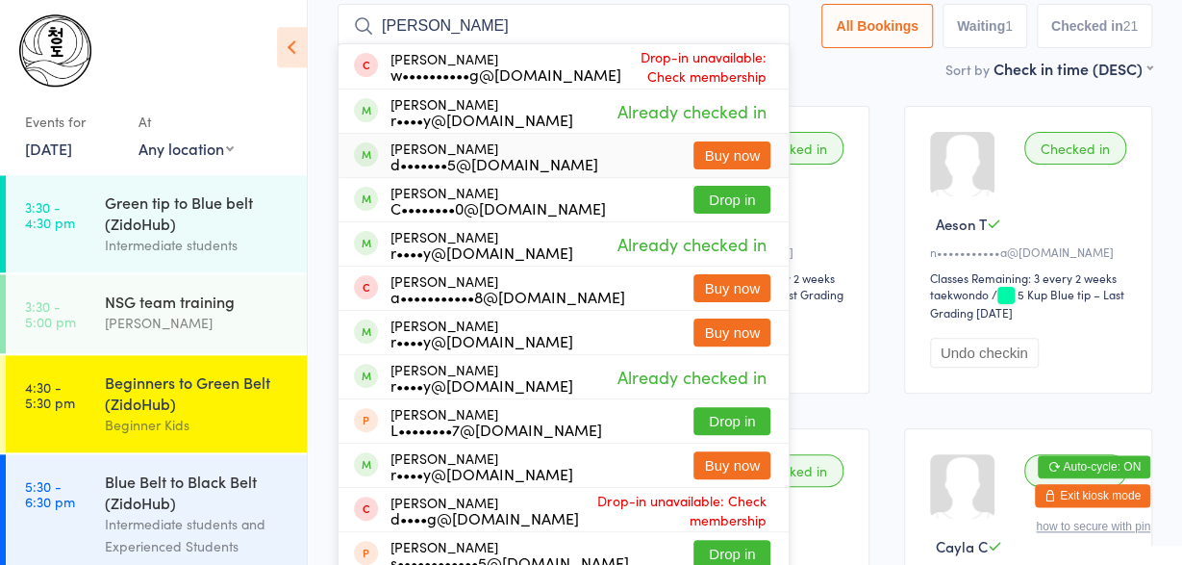
scroll to position [129, 0]
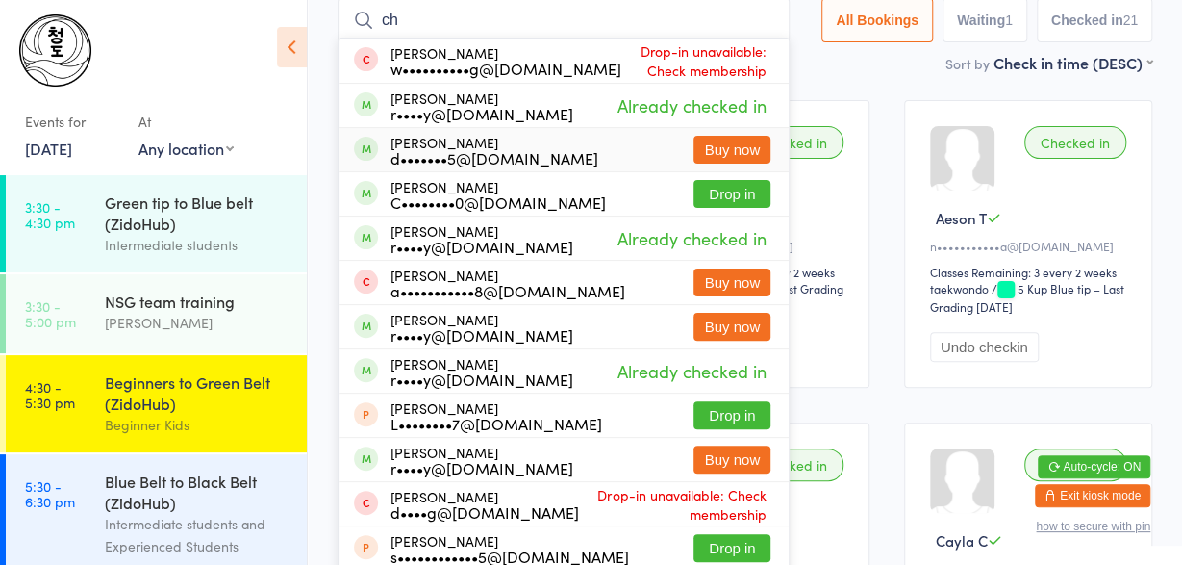
type input "c"
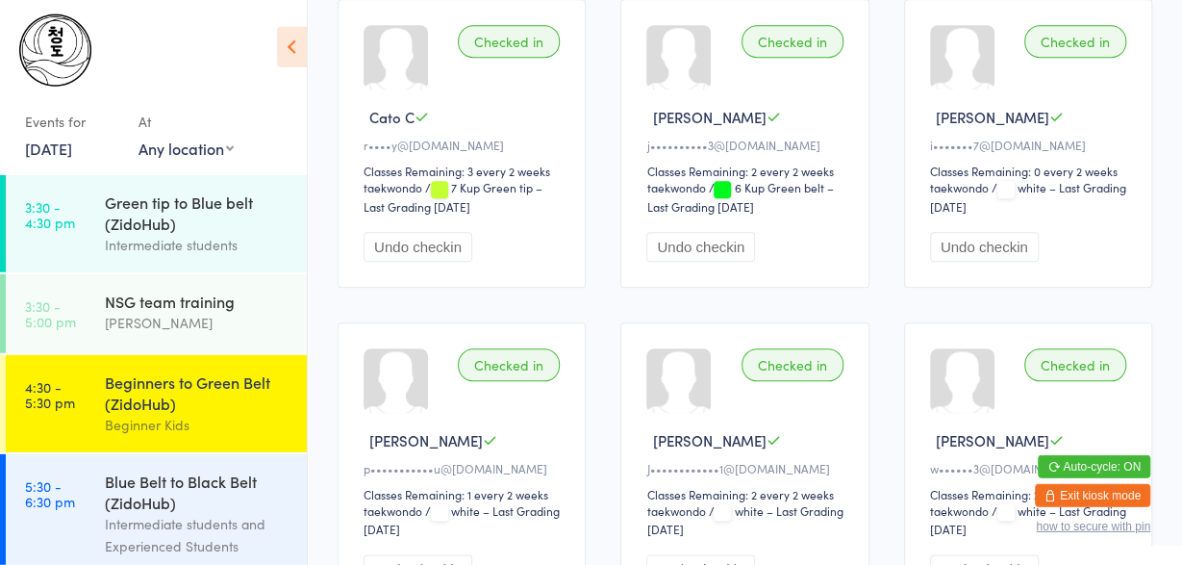
scroll to position [0, 0]
